Goal: Find specific page/section: Find specific page/section

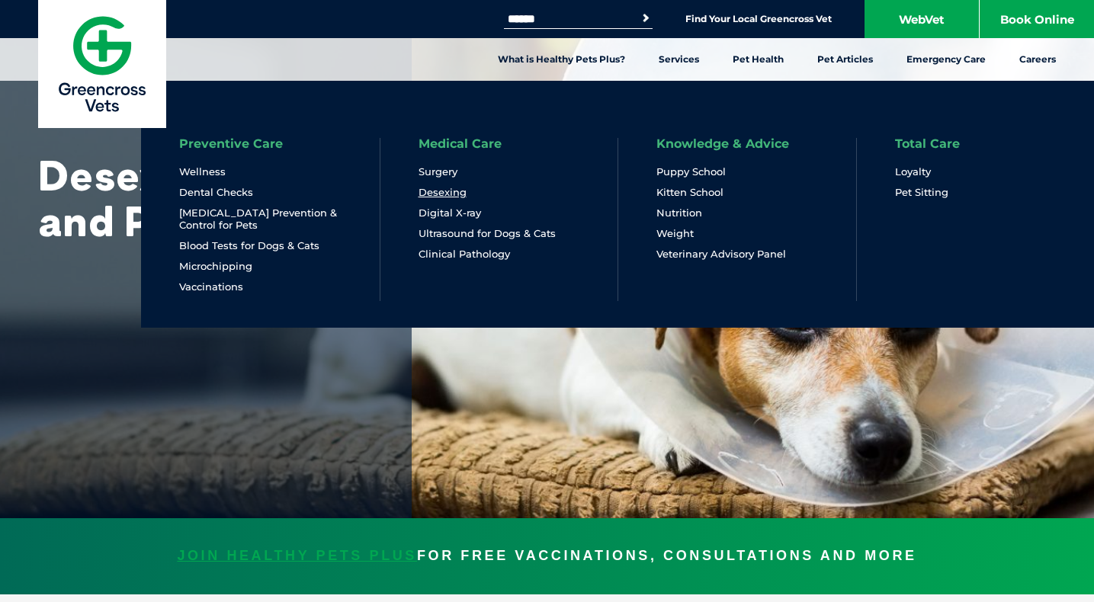
click at [450, 191] on link "Desexing" at bounding box center [442, 192] width 48 height 13
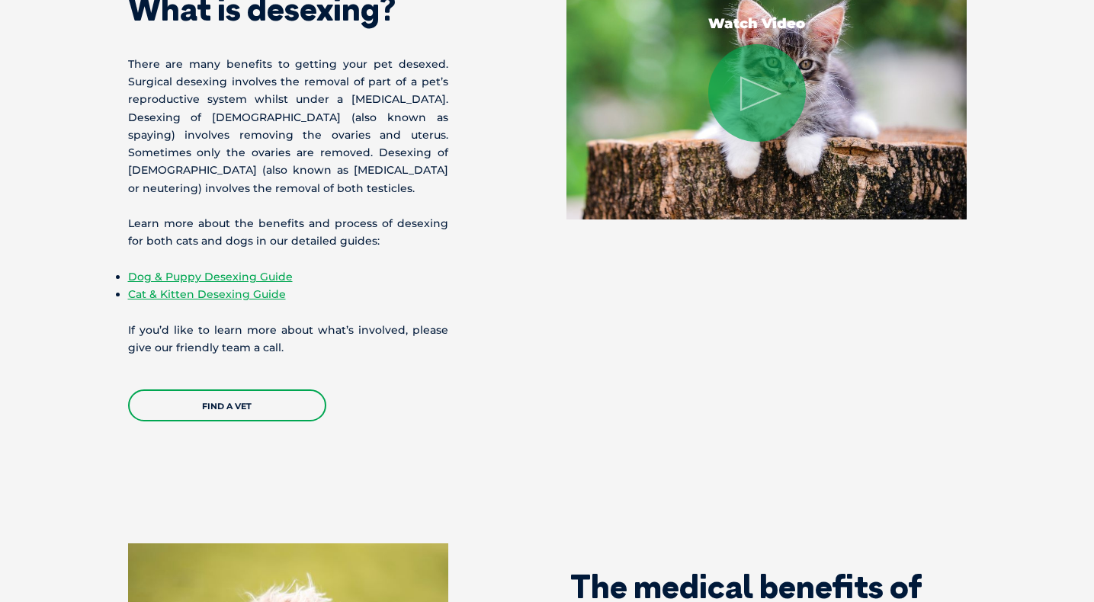
scroll to position [687, 0]
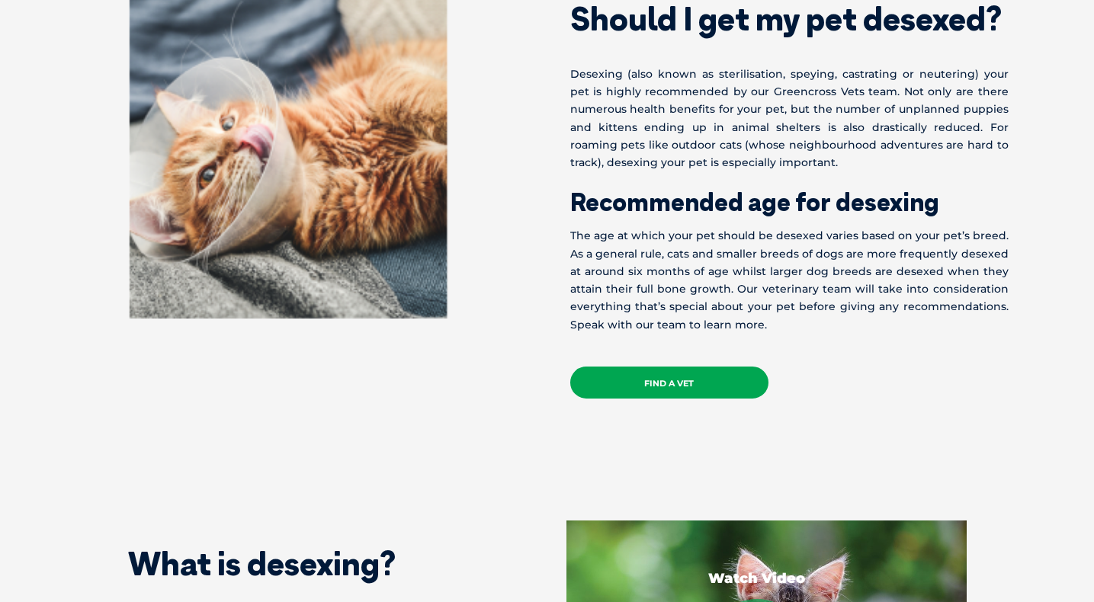
click at [710, 373] on link "Find a Vet" at bounding box center [669, 383] width 198 height 32
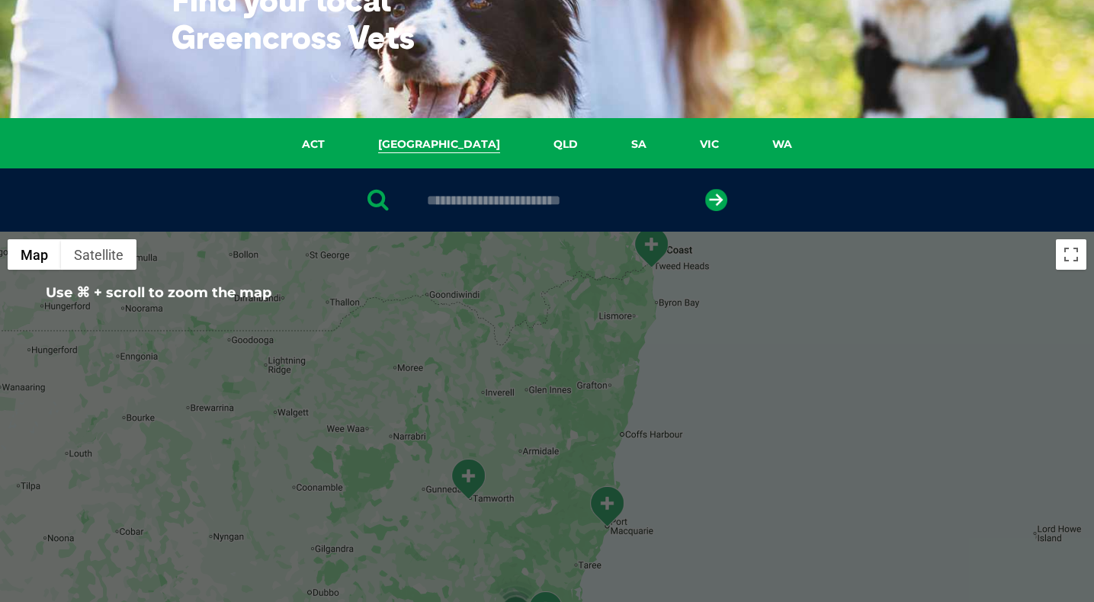
scroll to position [322, 0]
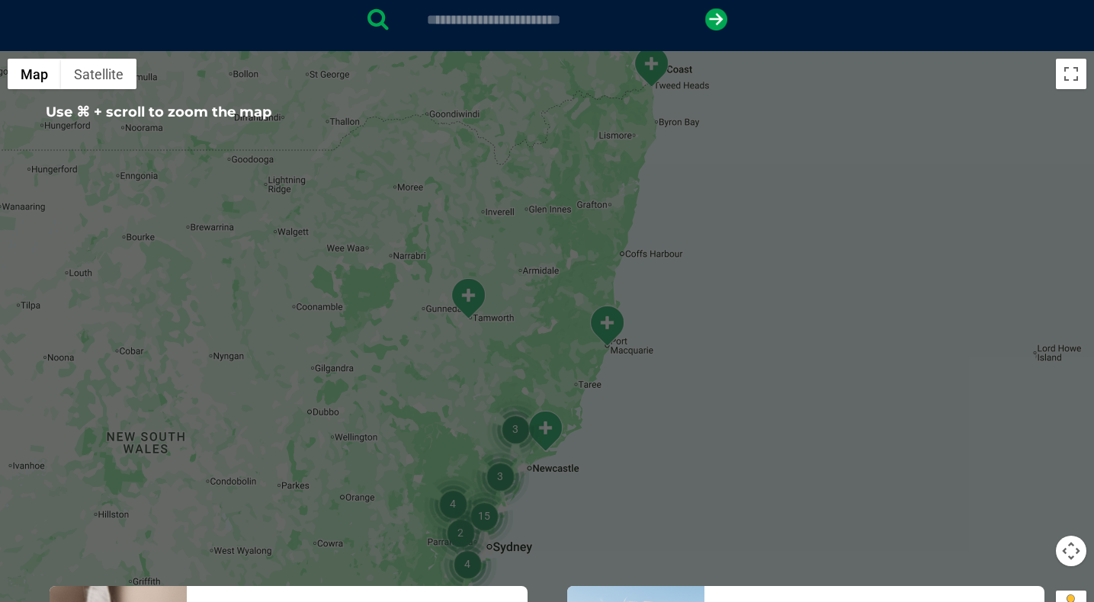
click at [657, 293] on div at bounding box center [547, 345] width 1094 height 588
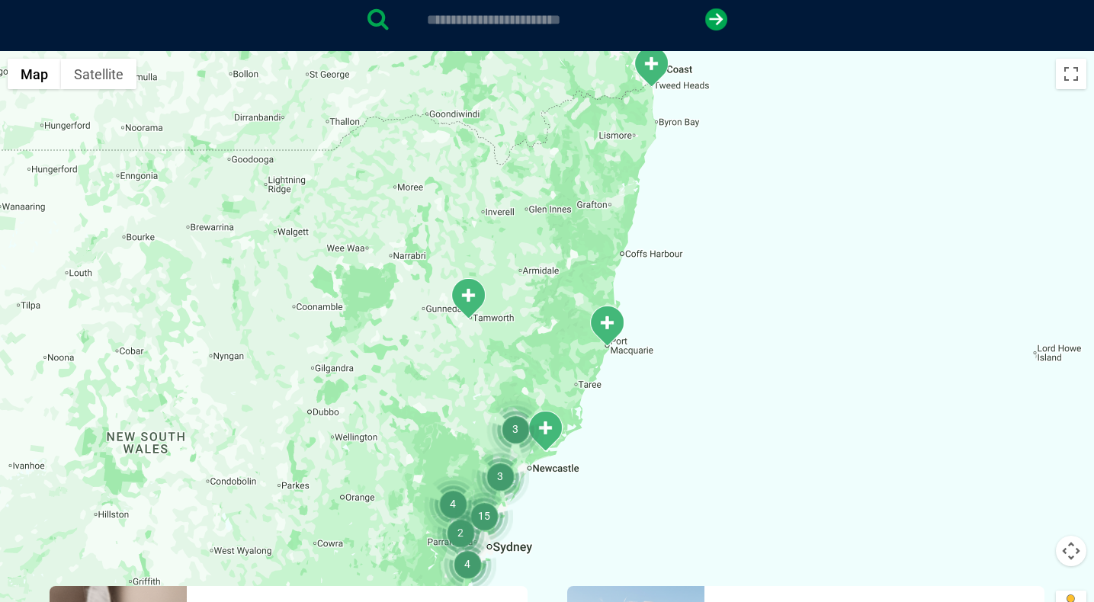
click at [480, 517] on img "15" at bounding box center [484, 516] width 58 height 58
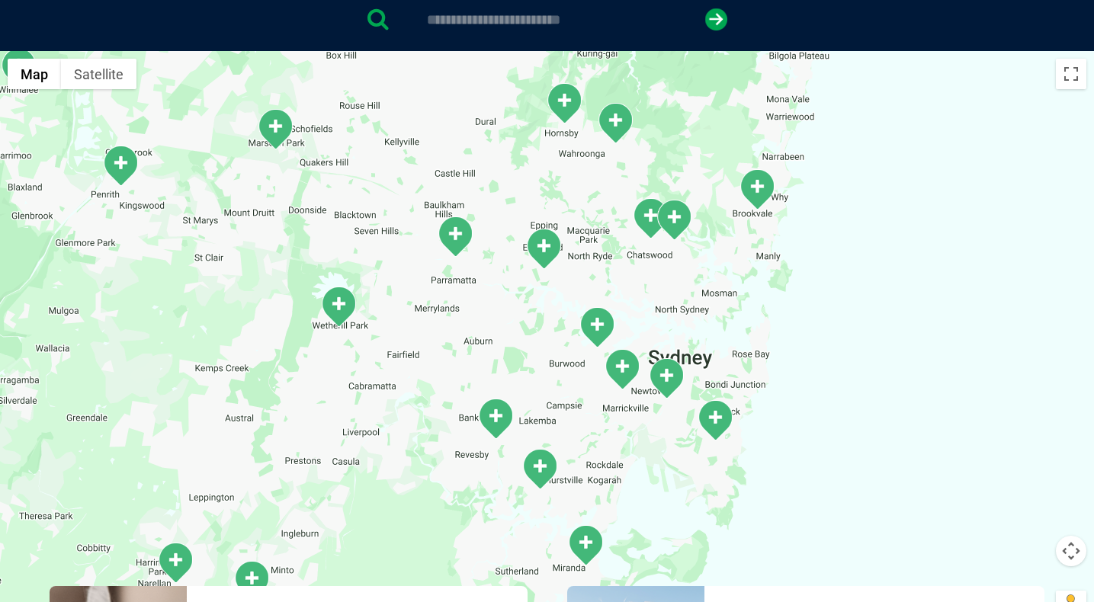
click at [582, 372] on div "To navigate, press the arrow keys." at bounding box center [547, 345] width 1094 height 588
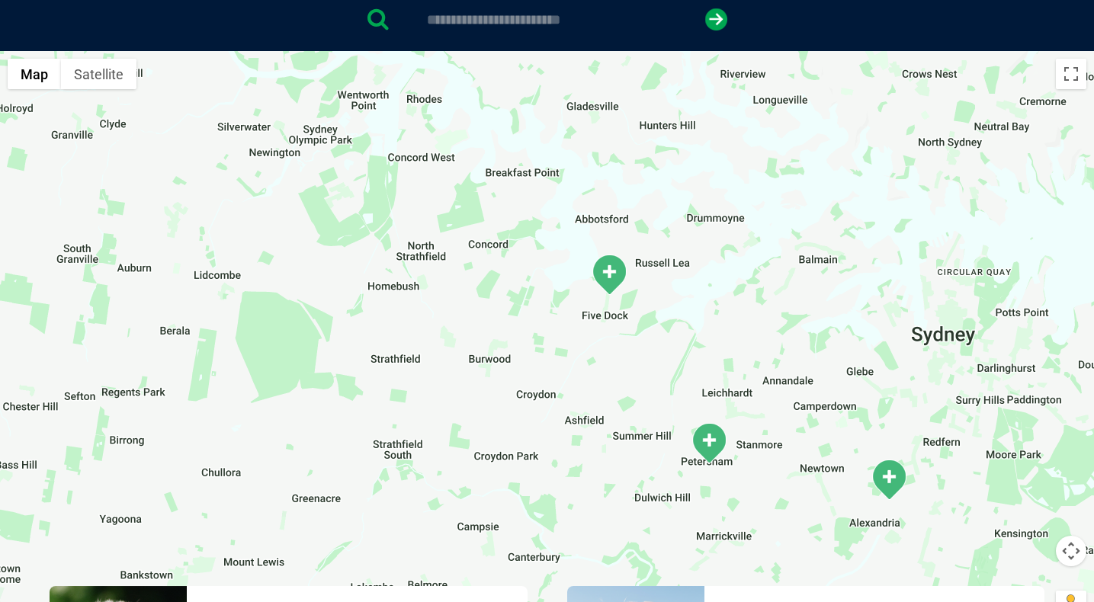
click at [710, 436] on img "Livingstone Rd" at bounding box center [709, 443] width 38 height 42
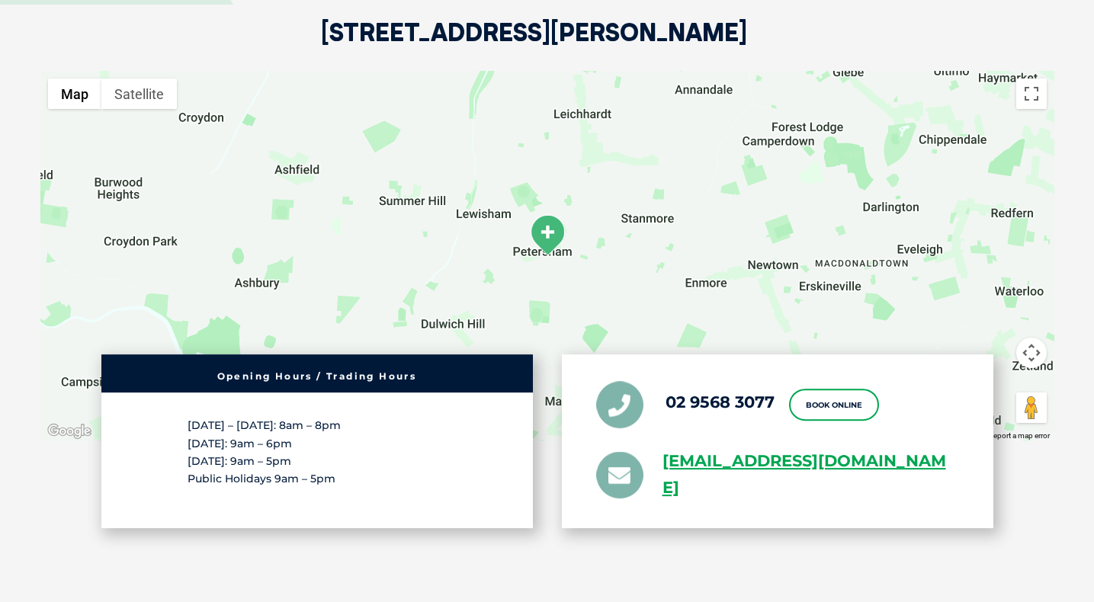
scroll to position [2828, 0]
